Goal: Find specific page/section: Find specific page/section

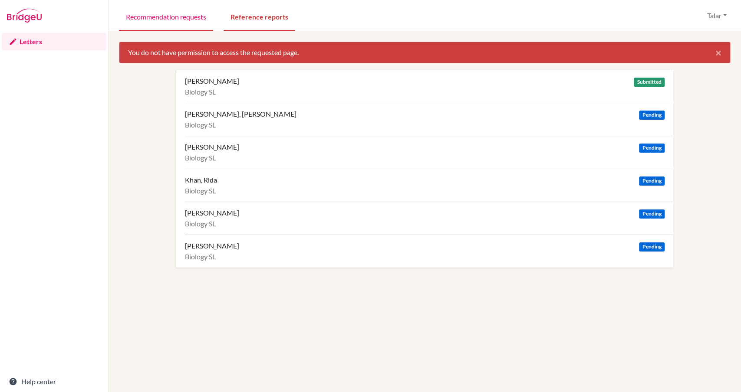
click at [176, 15] on link "Recommendation requests" at bounding box center [166, 16] width 94 height 30
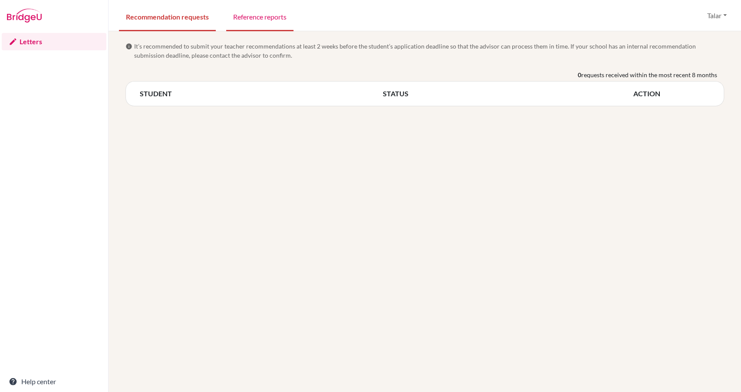
click at [262, 20] on link "Reference reports" at bounding box center [259, 16] width 67 height 30
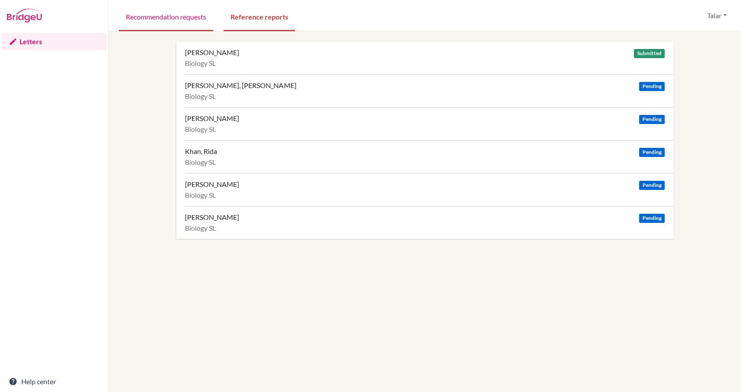
click at [180, 18] on link "Recommendation requests" at bounding box center [166, 16] width 94 height 30
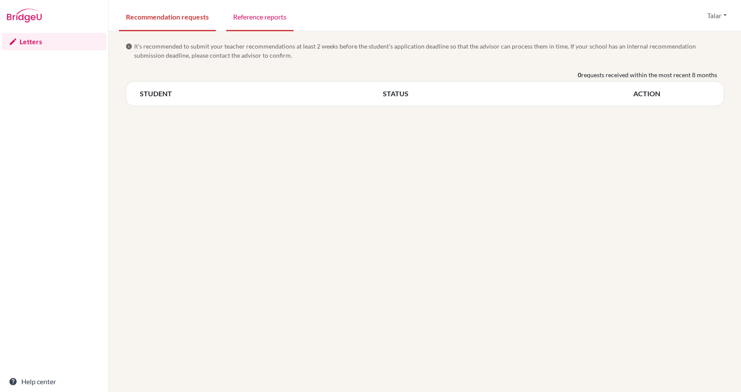
click at [258, 16] on link "Reference reports" at bounding box center [259, 16] width 67 height 30
